Goal: Task Accomplishment & Management: Complete application form

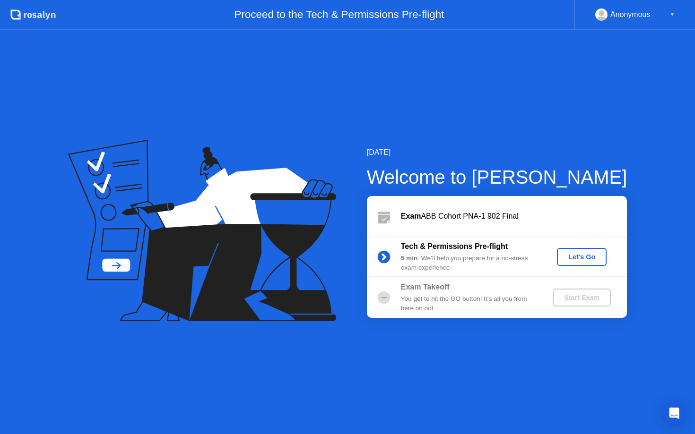
click at [592, 258] on div "Let's Go" at bounding box center [582, 257] width 42 height 8
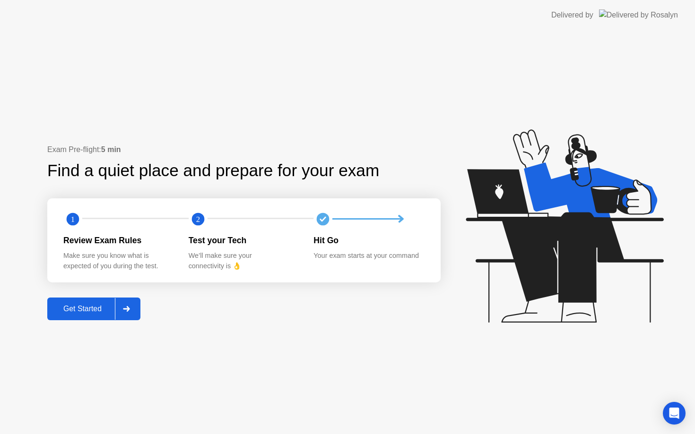
click at [83, 308] on div "Get Started" at bounding box center [82, 309] width 65 height 9
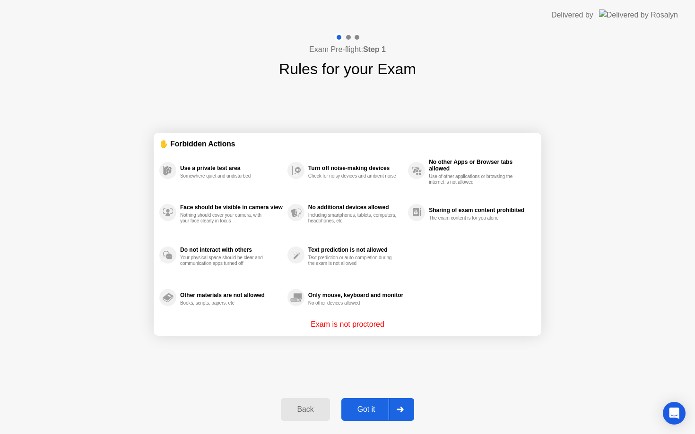
click at [365, 407] on div "Got it" at bounding box center [366, 410] width 44 height 9
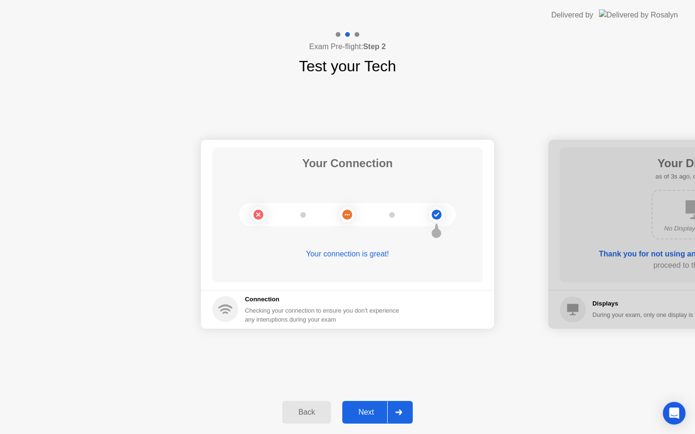
click at [365, 407] on button "Next" at bounding box center [377, 412] width 70 height 23
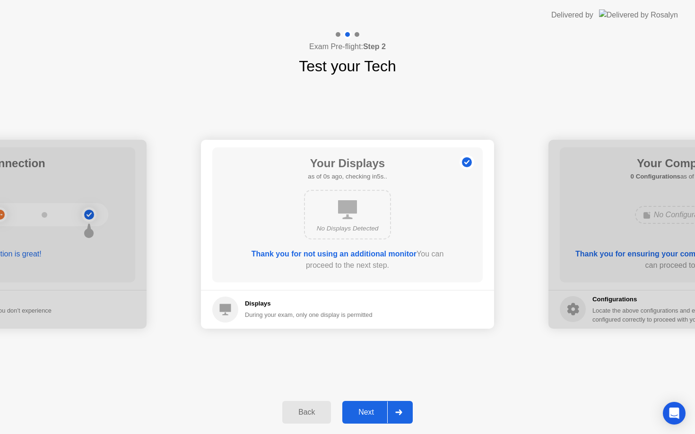
click at [365, 407] on button "Next" at bounding box center [377, 412] width 70 height 23
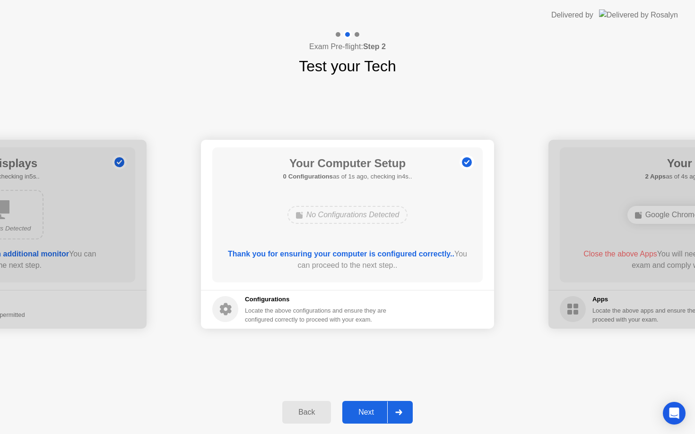
click at [365, 407] on button "Next" at bounding box center [377, 412] width 70 height 23
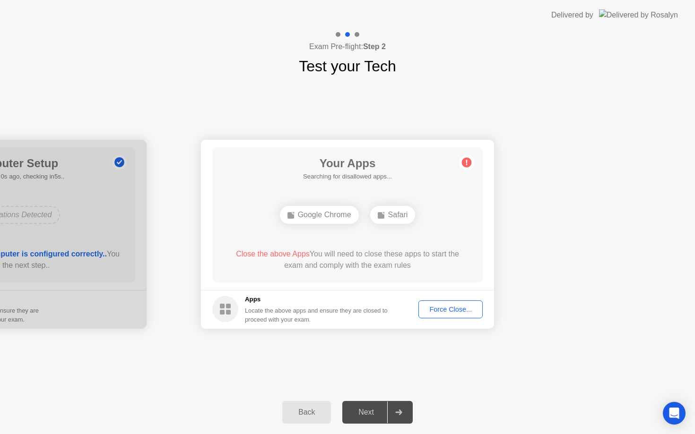
click at [460, 309] on div "Force Close..." at bounding box center [451, 310] width 58 height 8
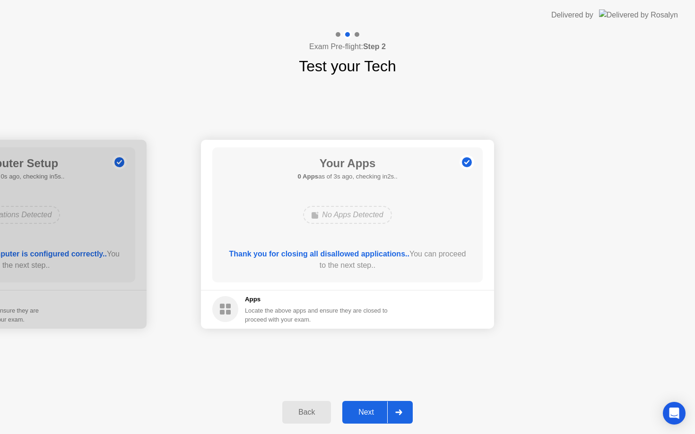
click at [369, 419] on button "Next" at bounding box center [377, 412] width 70 height 23
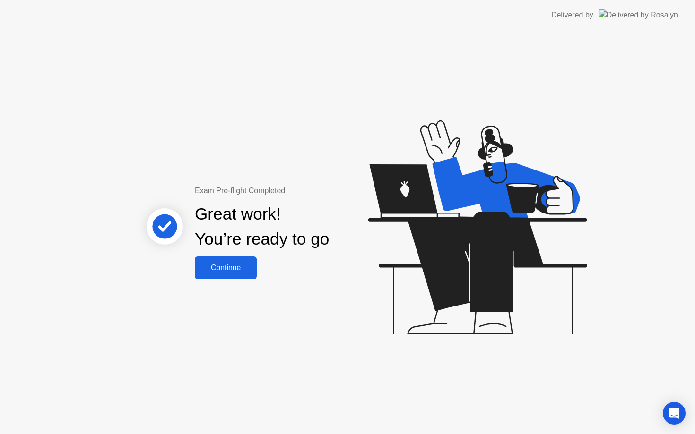
click at [231, 259] on button "Continue" at bounding box center [226, 268] width 62 height 23
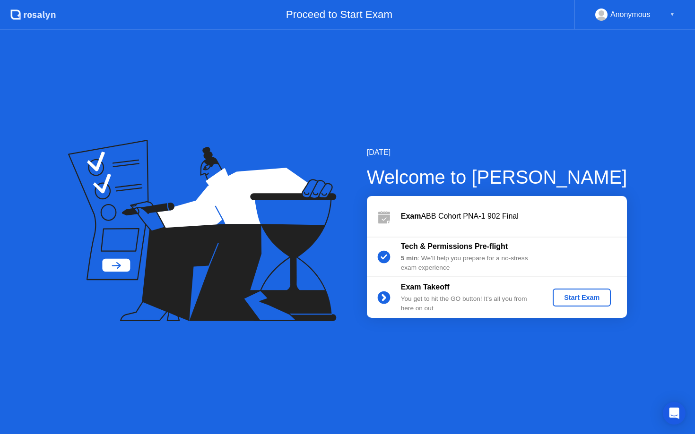
click at [589, 295] on div "Start Exam" at bounding box center [581, 298] width 51 height 8
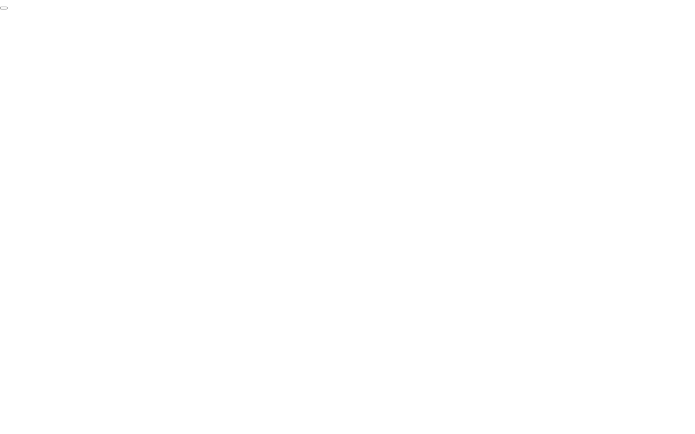
click div "End Proctoring Session"
